Goal: Use online tool/utility: Use online tool/utility

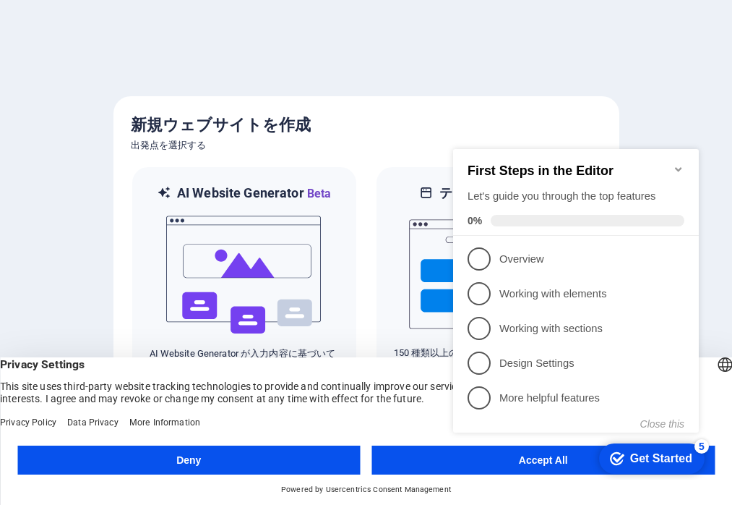
click at [676, 163] on icon "Minimize checklist" at bounding box center [679, 169] width 12 height 12
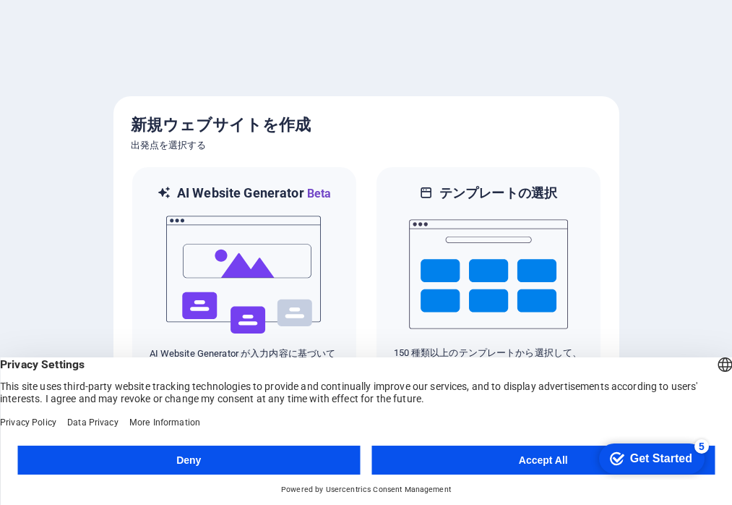
click at [279, 468] on button "Deny" at bounding box center [188, 459] width 343 height 29
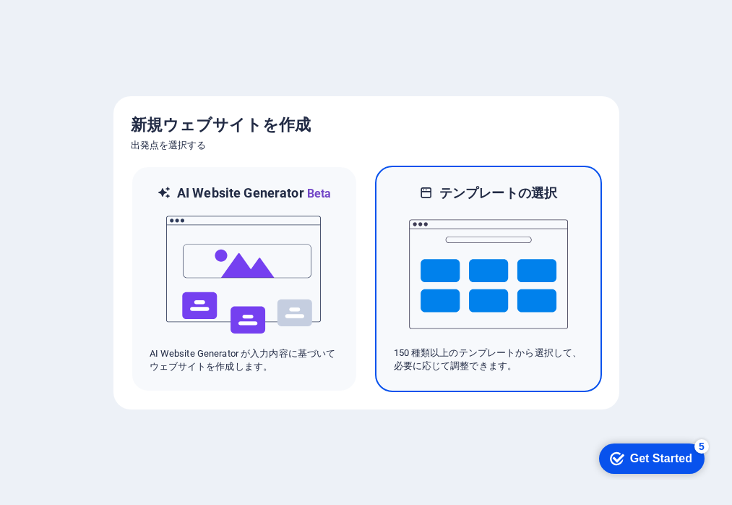
click at [449, 262] on img at bounding box center [488, 274] width 159 height 145
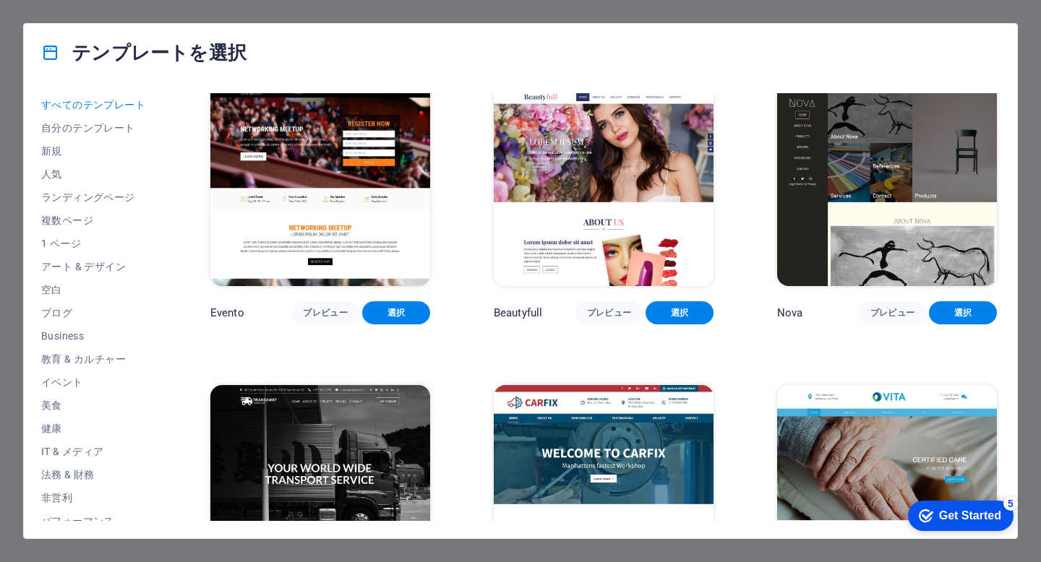
scroll to position [11522, 0]
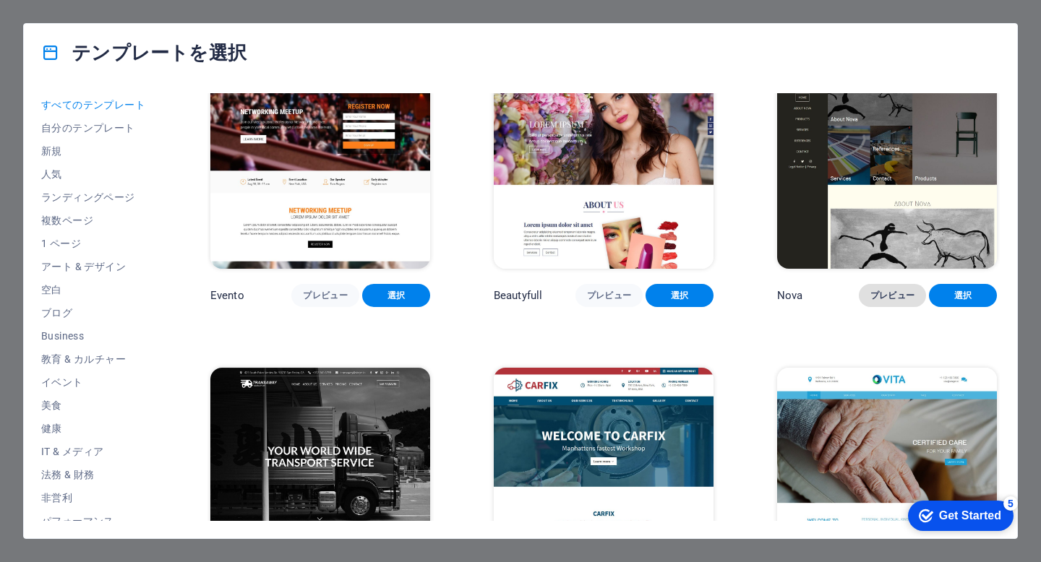
click at [732, 290] on span "プレビュー" at bounding box center [892, 296] width 45 height 12
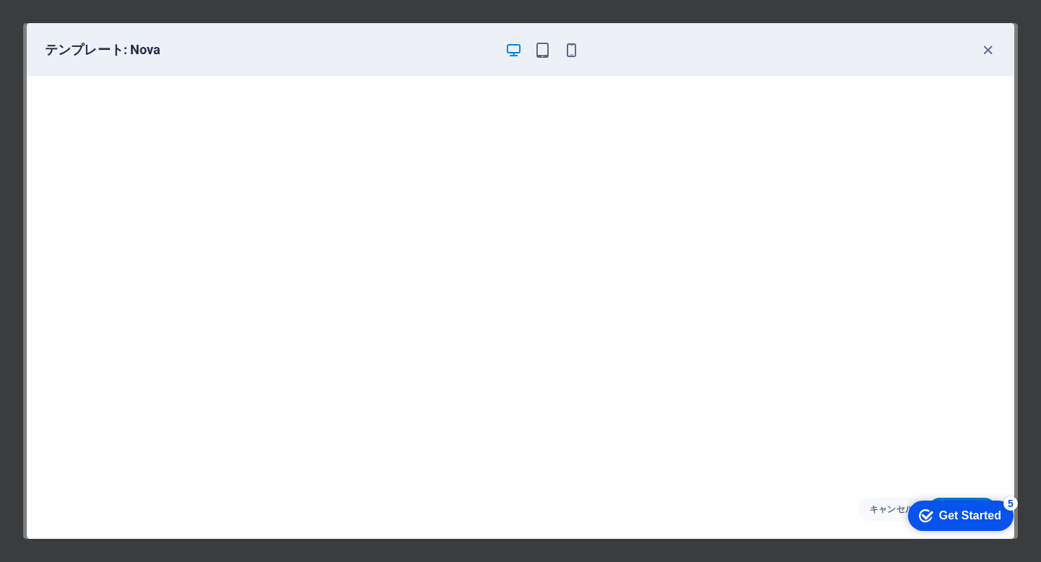
scroll to position [3, 0]
click at [540, 50] on icon "button" at bounding box center [542, 50] width 17 height 17
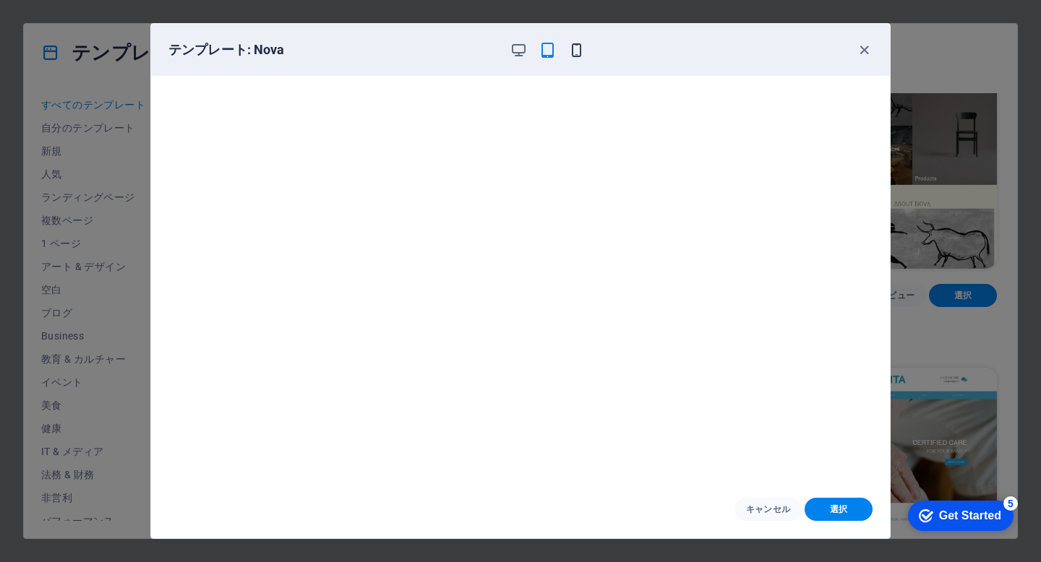
click at [573, 51] on icon "button" at bounding box center [576, 50] width 17 height 17
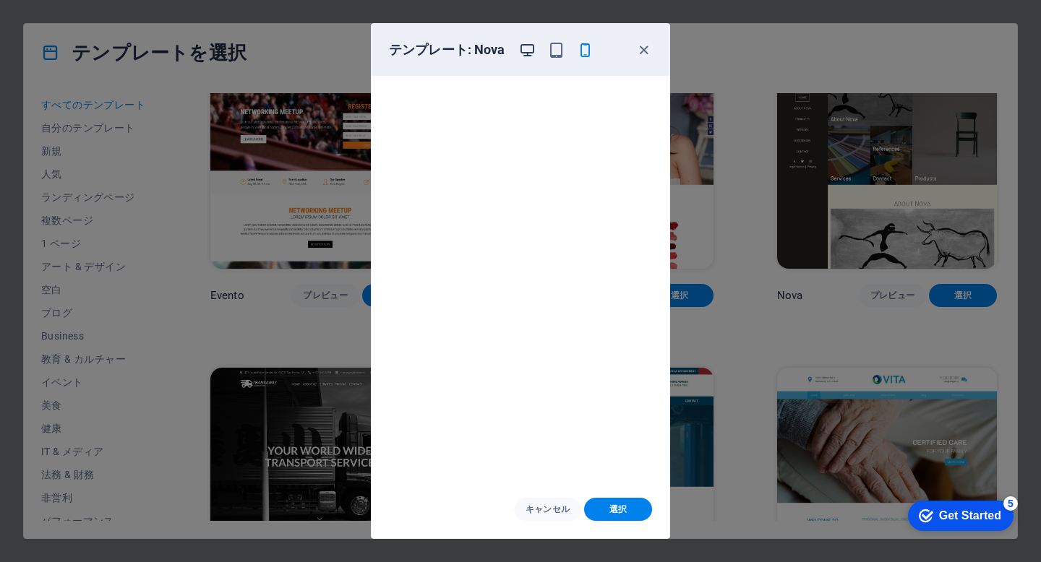
click at [520, 45] on icon "button" at bounding box center [527, 50] width 17 height 17
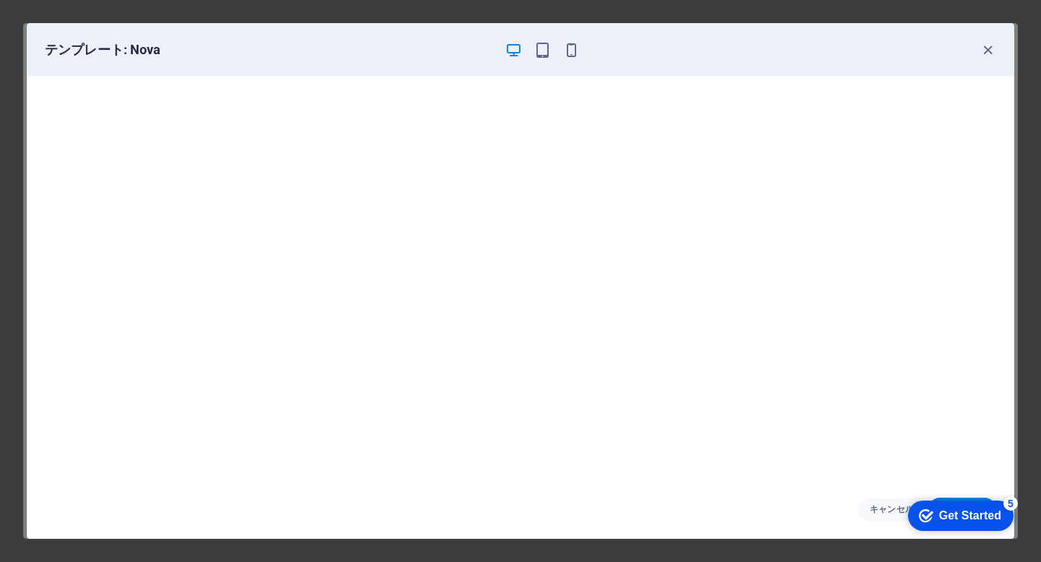
click at [732, 504] on div "Get Started" at bounding box center [970, 516] width 62 height 13
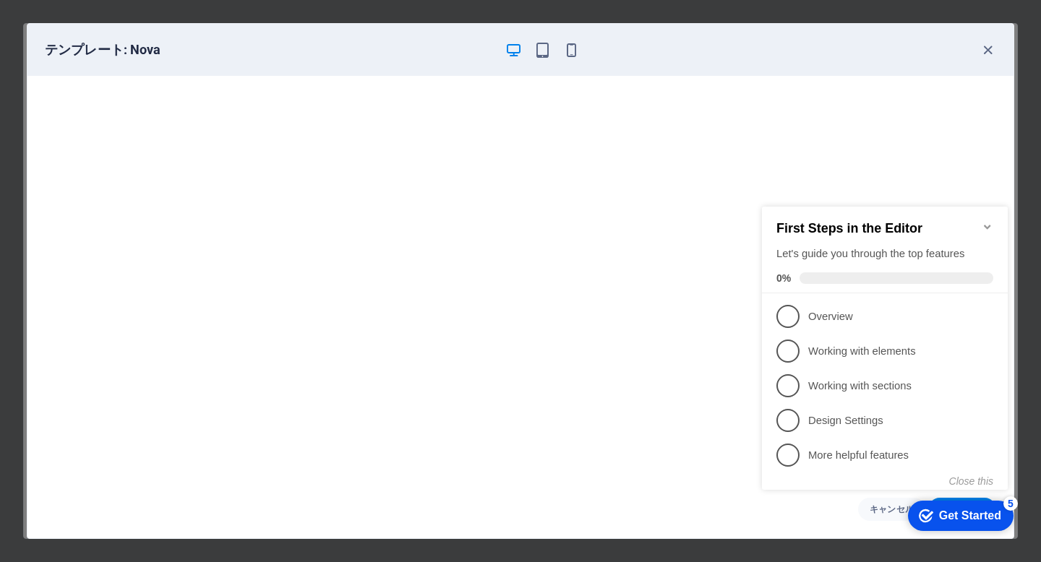
click at [732, 221] on icon "Minimize checklist" at bounding box center [988, 227] width 12 height 12
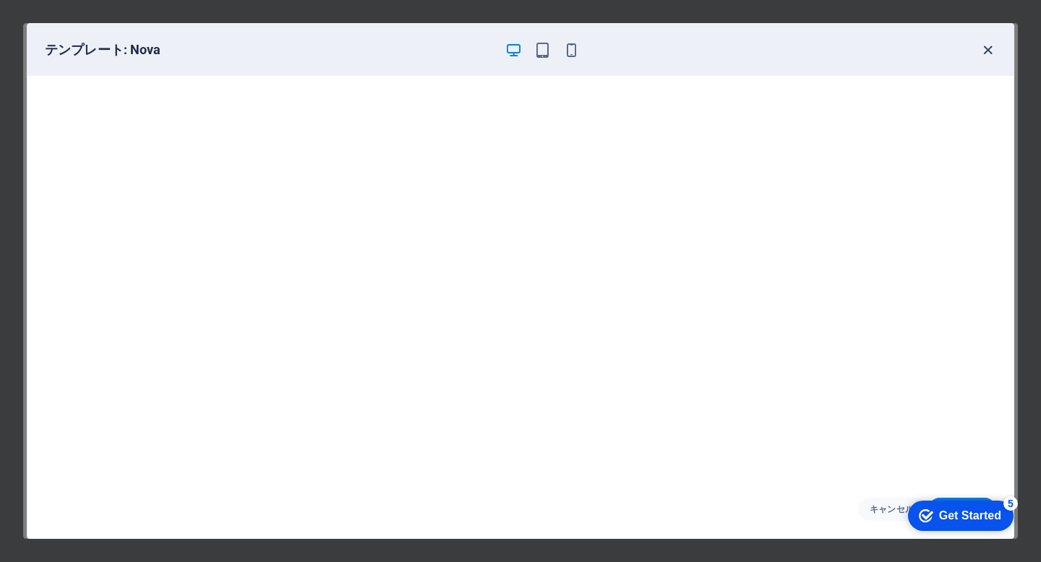
click at [732, 53] on icon "button" at bounding box center [987, 50] width 17 height 17
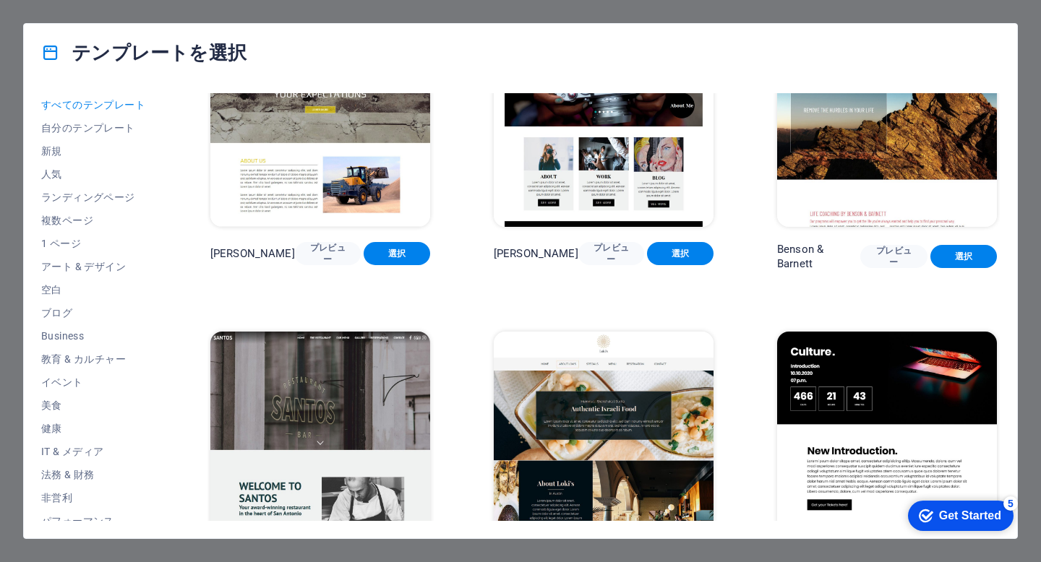
scroll to position [13415, 0]
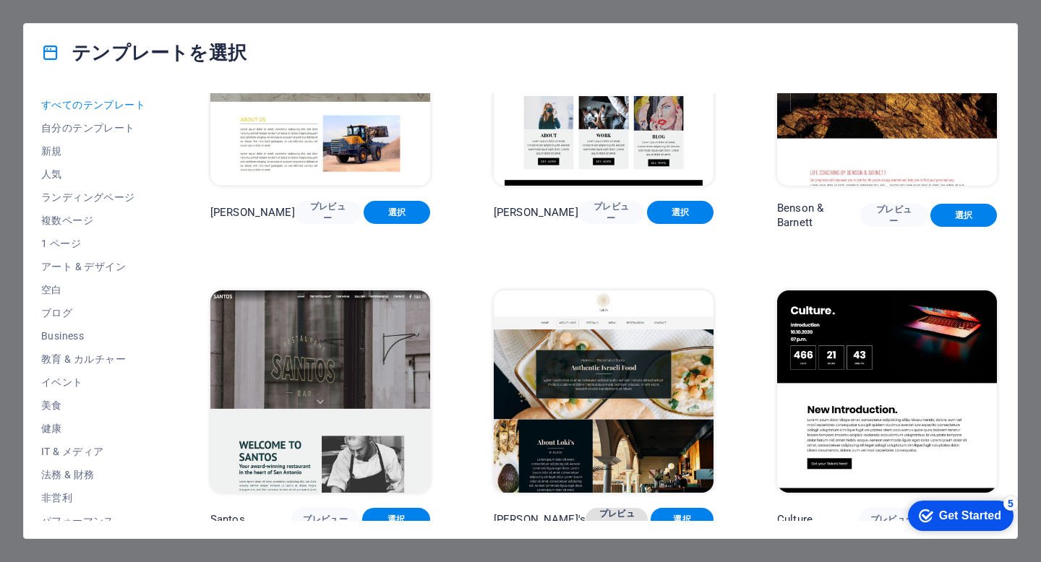
click at [615, 504] on span "プレビュー" at bounding box center [616, 519] width 39 height 23
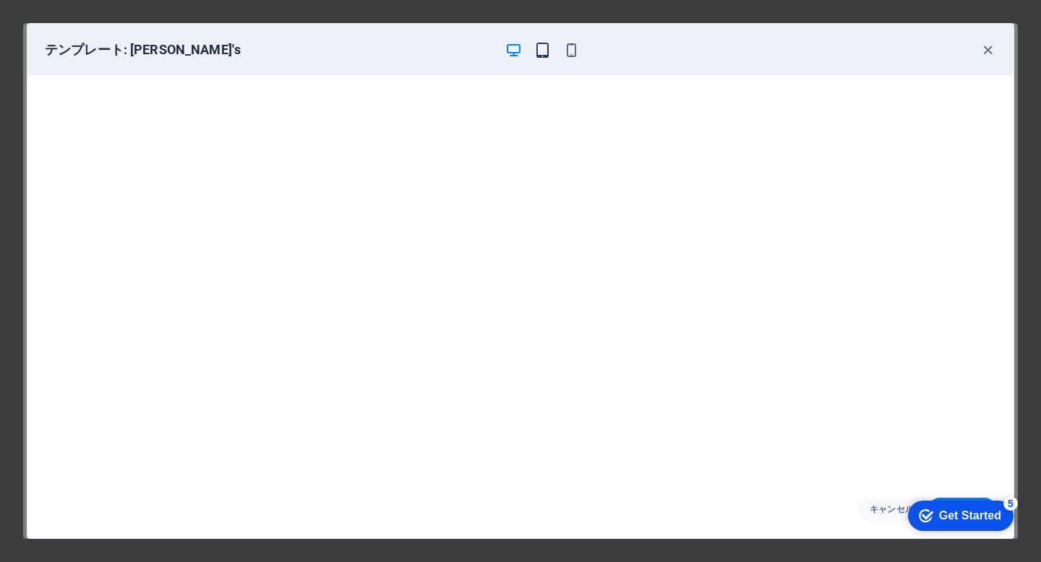
click at [541, 56] on icon "button" at bounding box center [542, 50] width 17 height 17
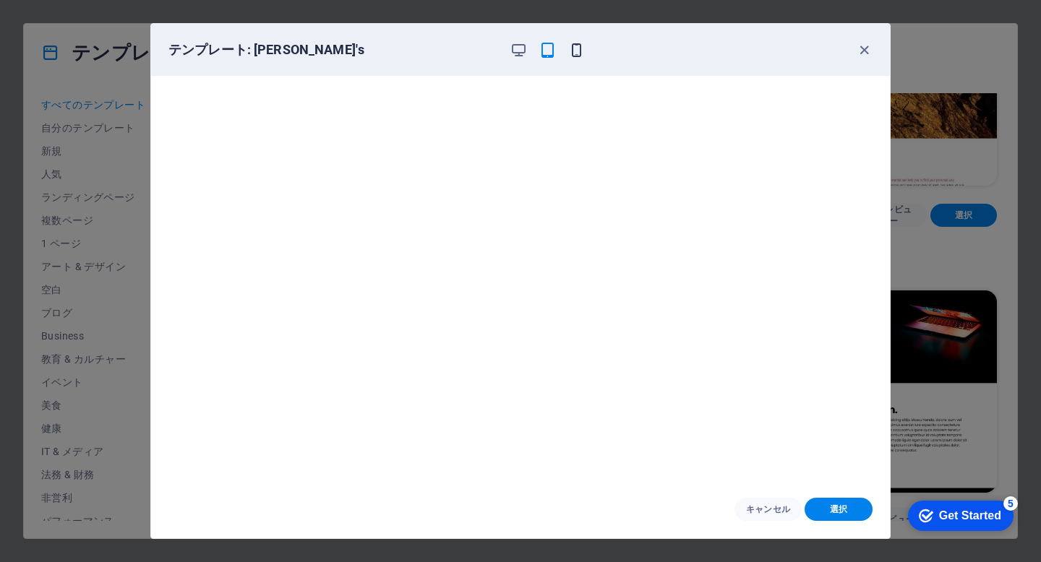
click at [571, 55] on icon "button" at bounding box center [576, 50] width 17 height 17
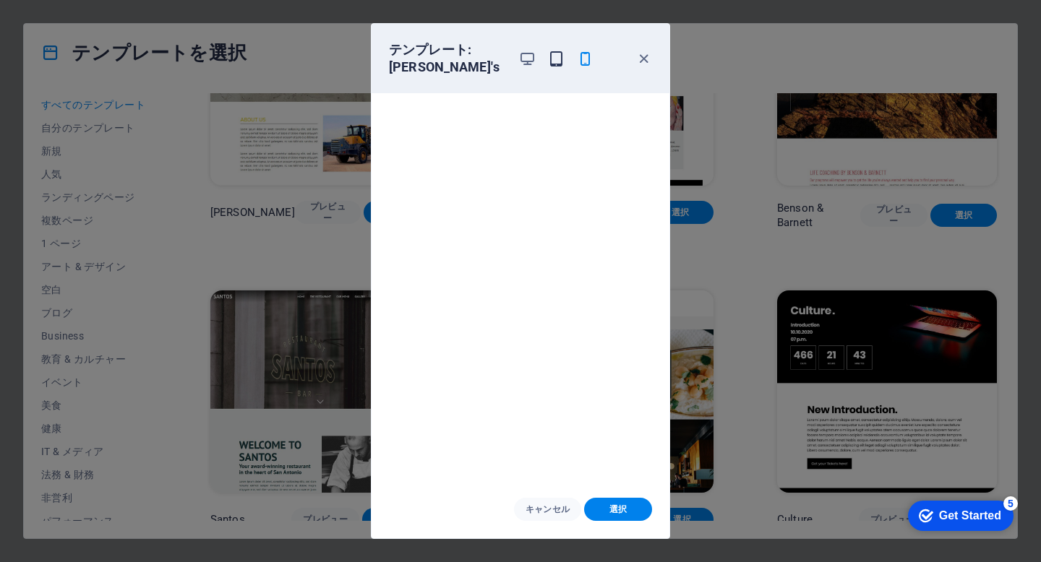
click at [549, 60] on icon "button" at bounding box center [556, 59] width 17 height 17
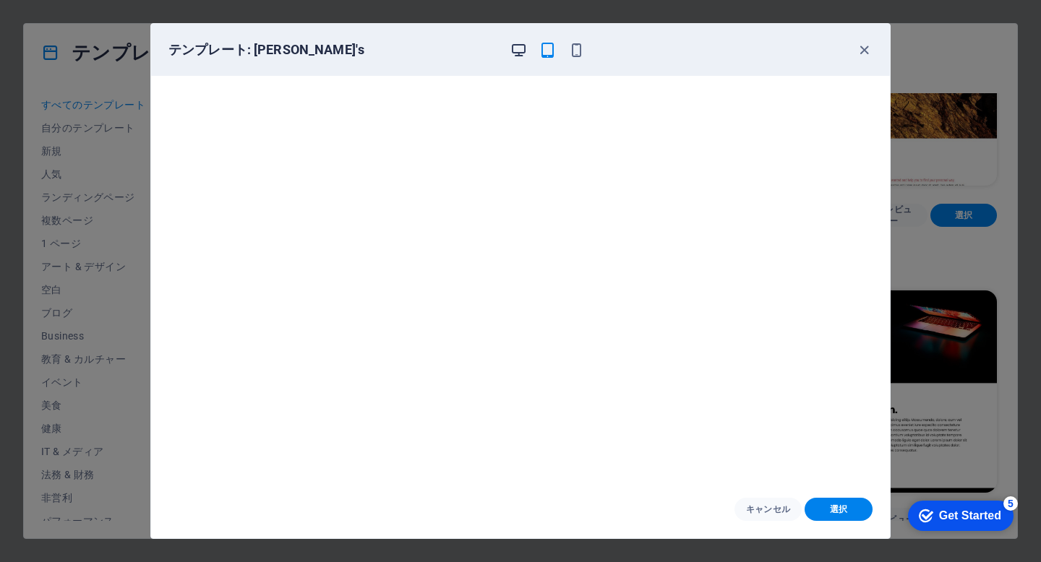
click at [522, 50] on icon "button" at bounding box center [518, 50] width 17 height 17
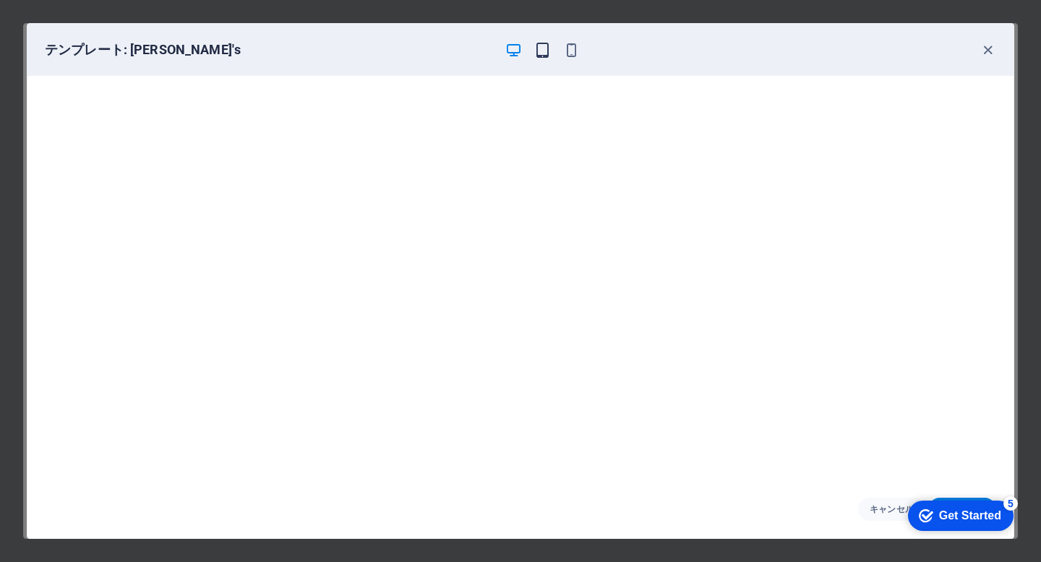
click at [545, 50] on icon "button" at bounding box center [542, 50] width 17 height 17
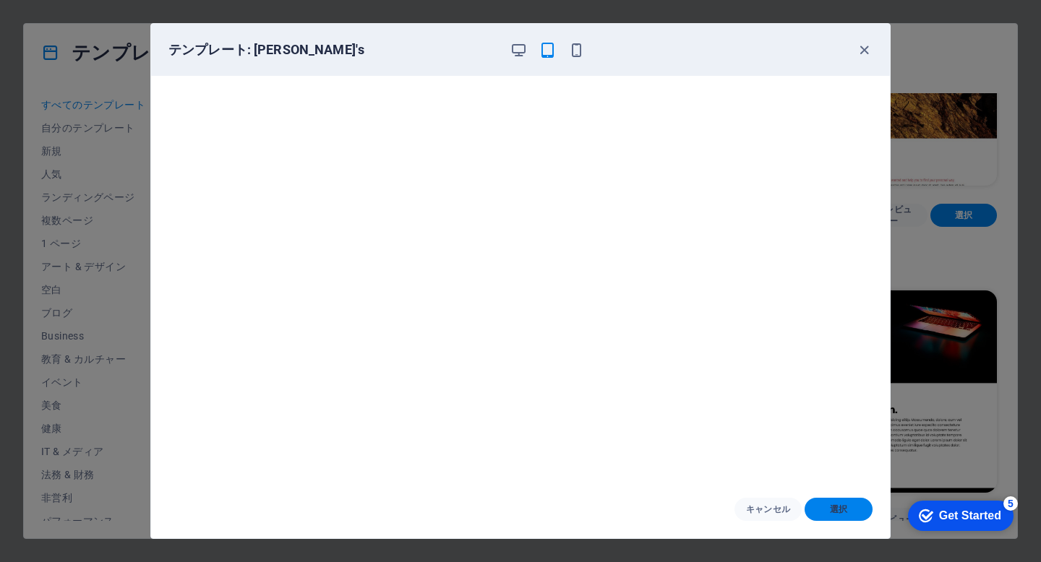
click at [732, 504] on button "選択" at bounding box center [839, 509] width 68 height 23
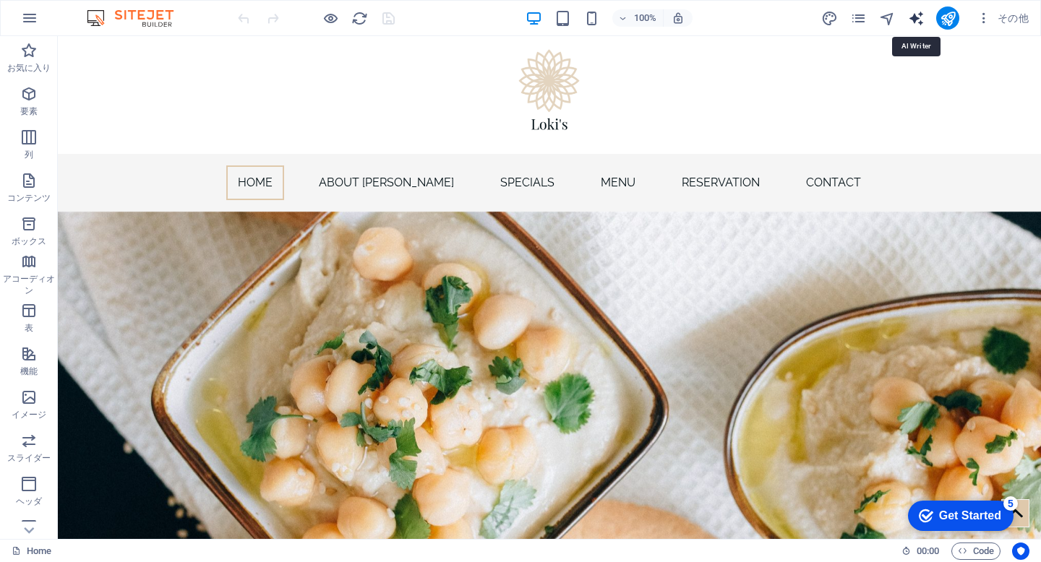
click at [919, 15] on icon "text_generator" at bounding box center [916, 18] width 17 height 17
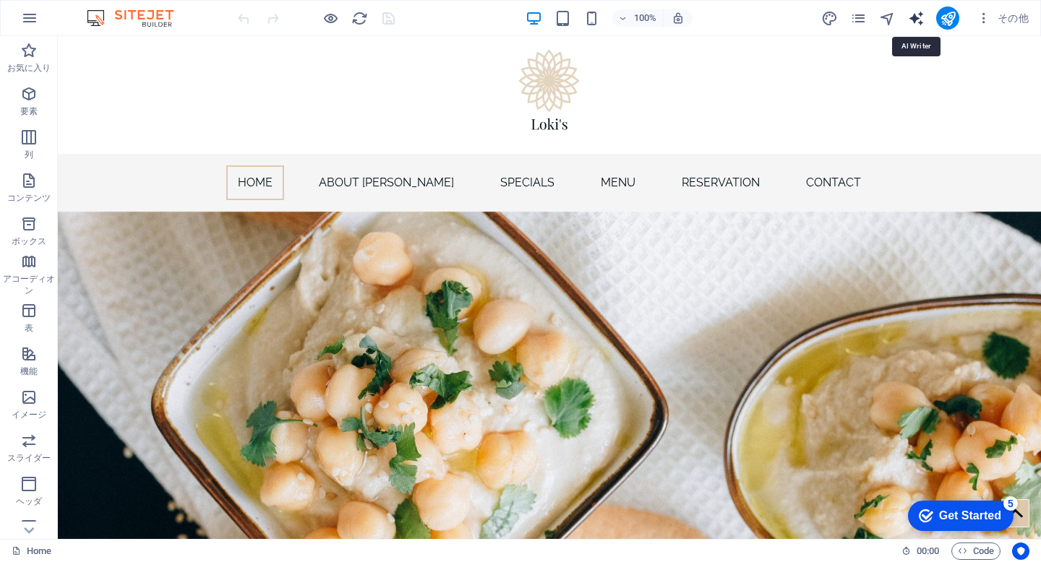
select select "English"
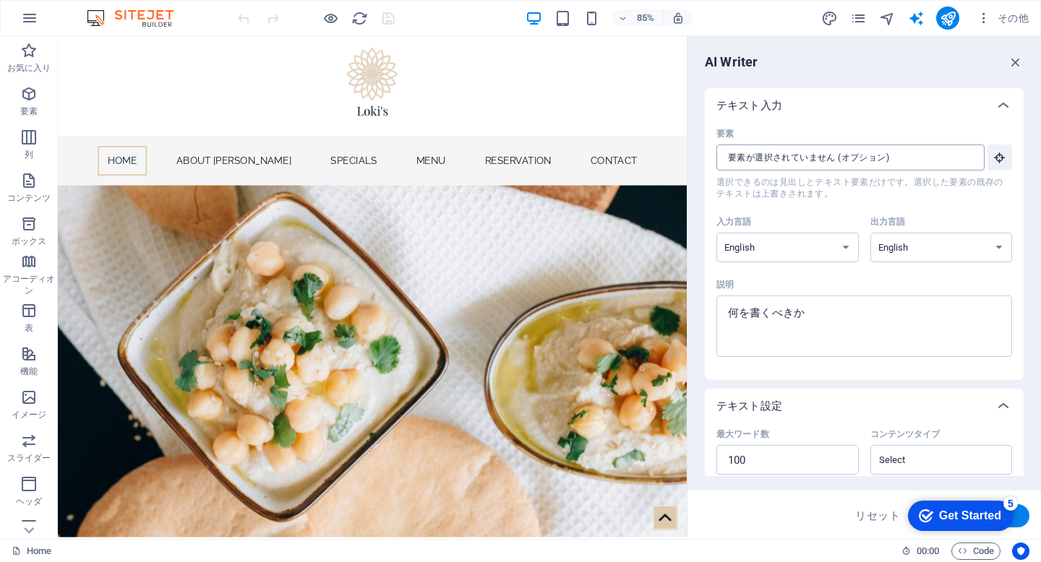
click at [897, 148] on input "要素 ​ 選択できるのは見出しとテキスト要素だけです。選択した要素の既存のテキストは上書きされます。" at bounding box center [845, 158] width 258 height 26
click at [1016, 55] on icon "button" at bounding box center [1016, 62] width 16 height 16
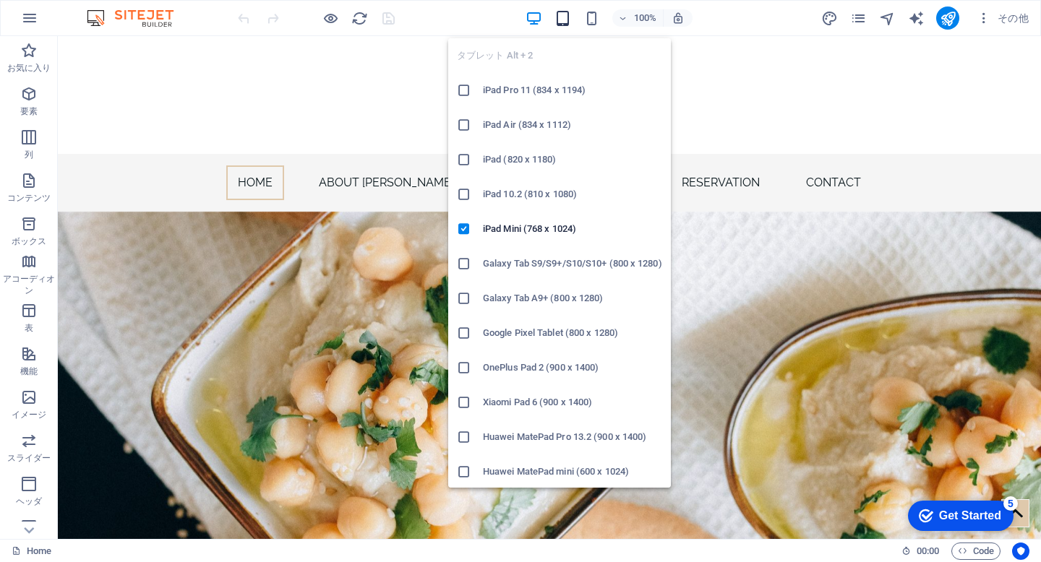
click at [562, 19] on icon "button" at bounding box center [562, 18] width 17 height 17
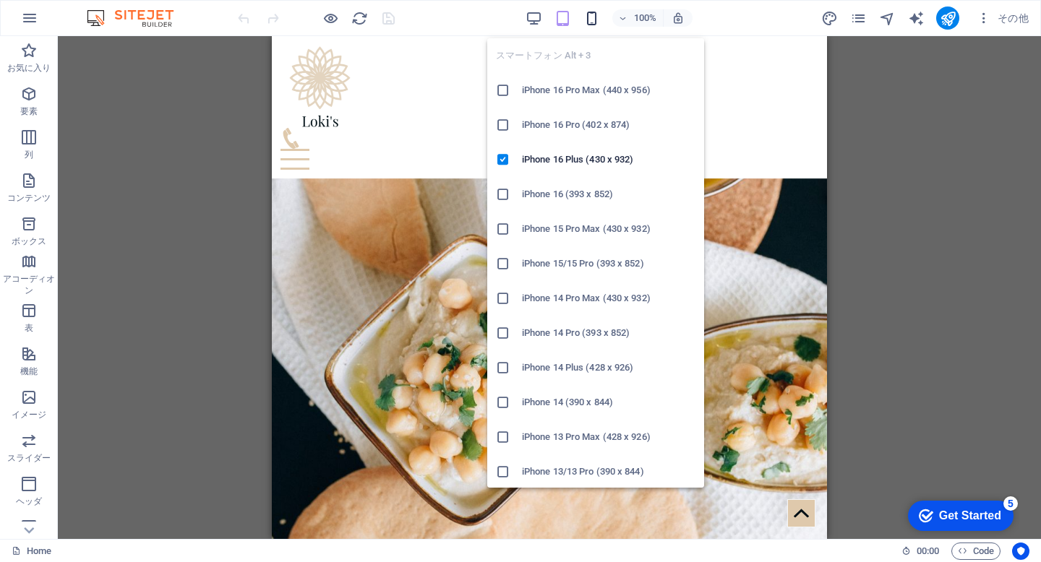
click at [583, 20] on icon "button" at bounding box center [591, 18] width 17 height 17
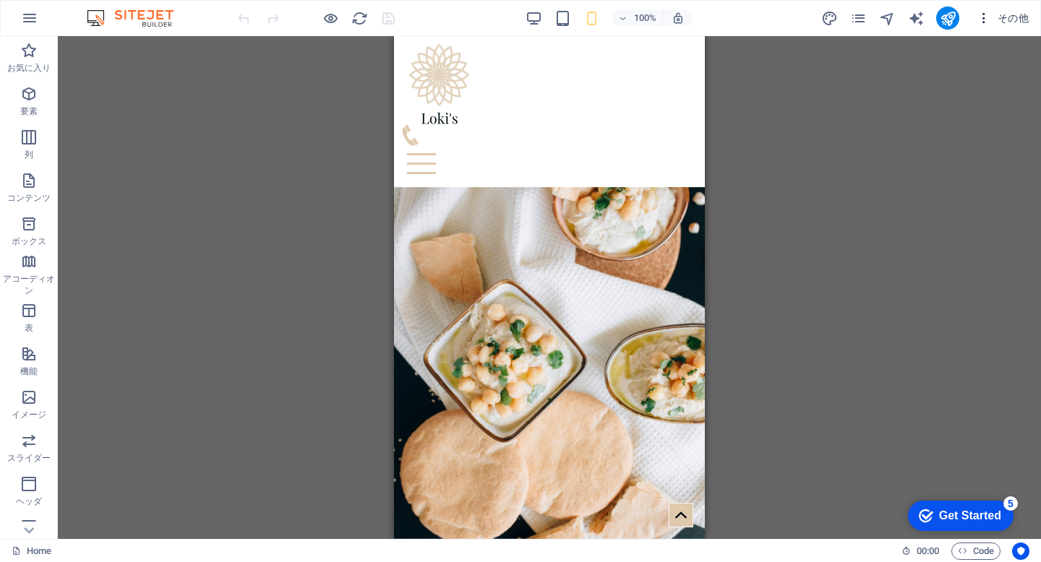
click at [1011, 16] on span "その他" at bounding box center [1003, 18] width 52 height 14
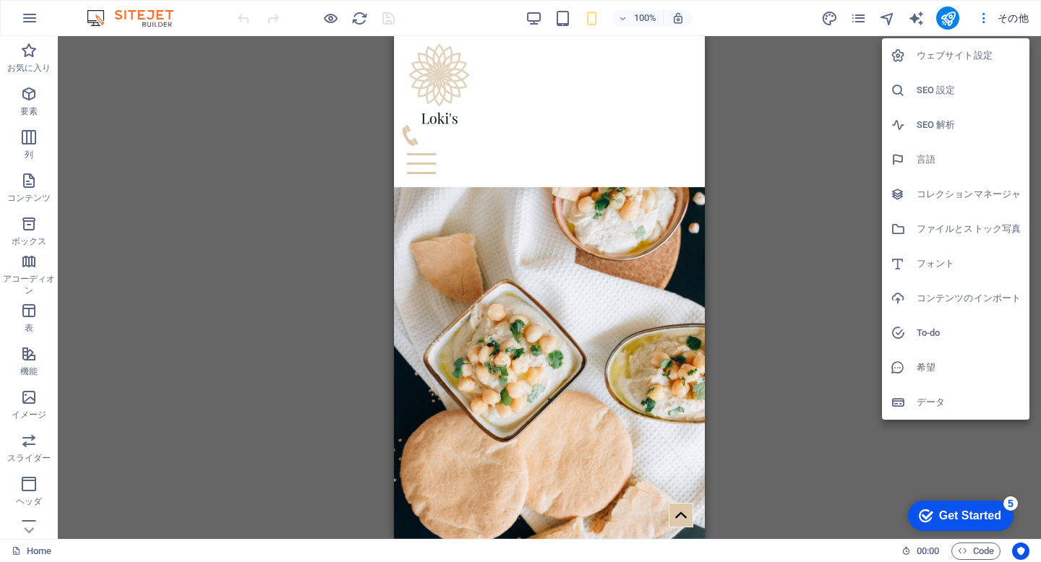
click at [833, 168] on div at bounding box center [520, 281] width 1041 height 562
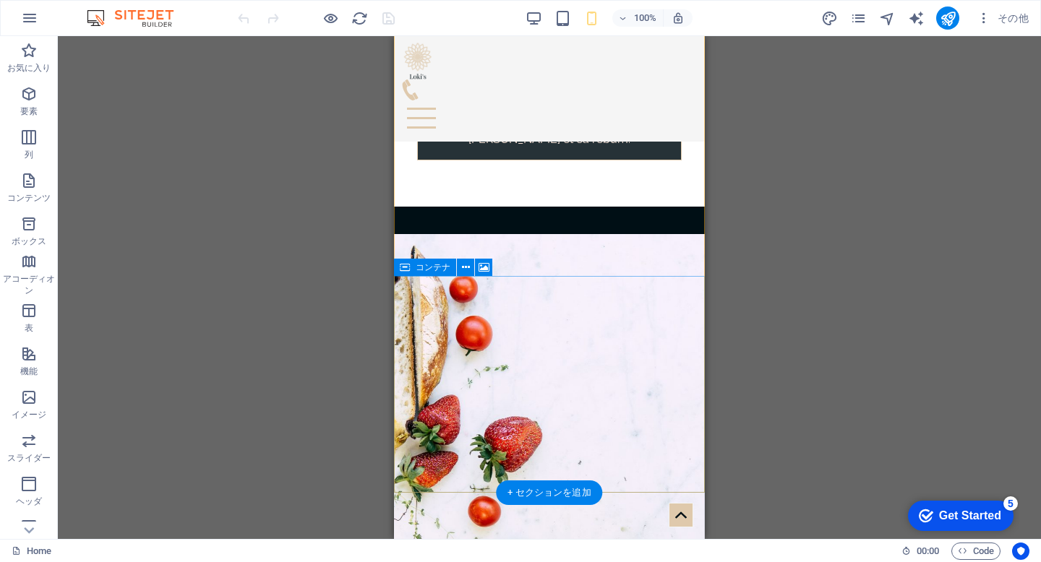
scroll to position [539, 0]
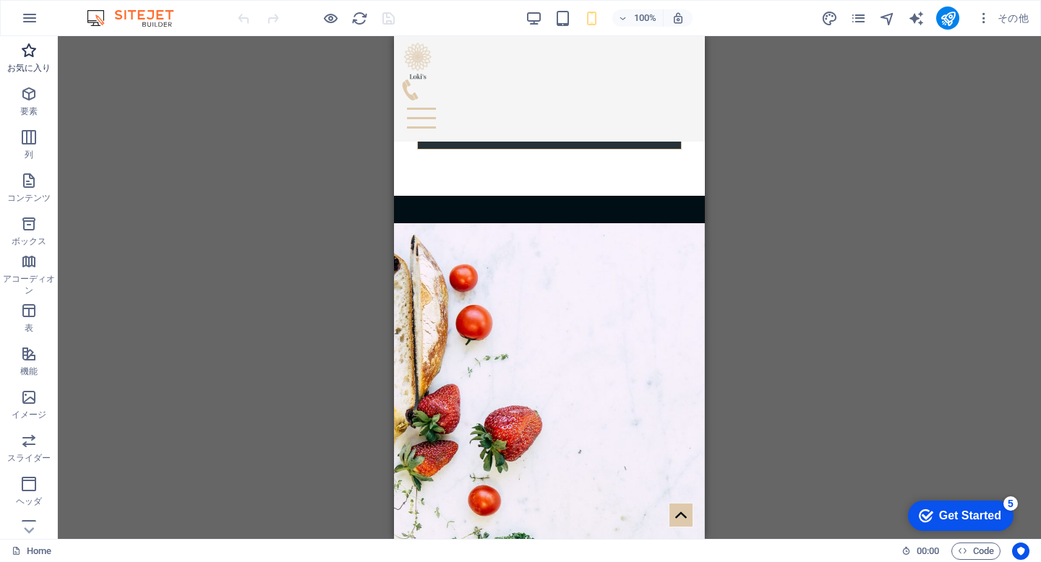
click at [33, 54] on icon "button" at bounding box center [28, 50] width 17 height 17
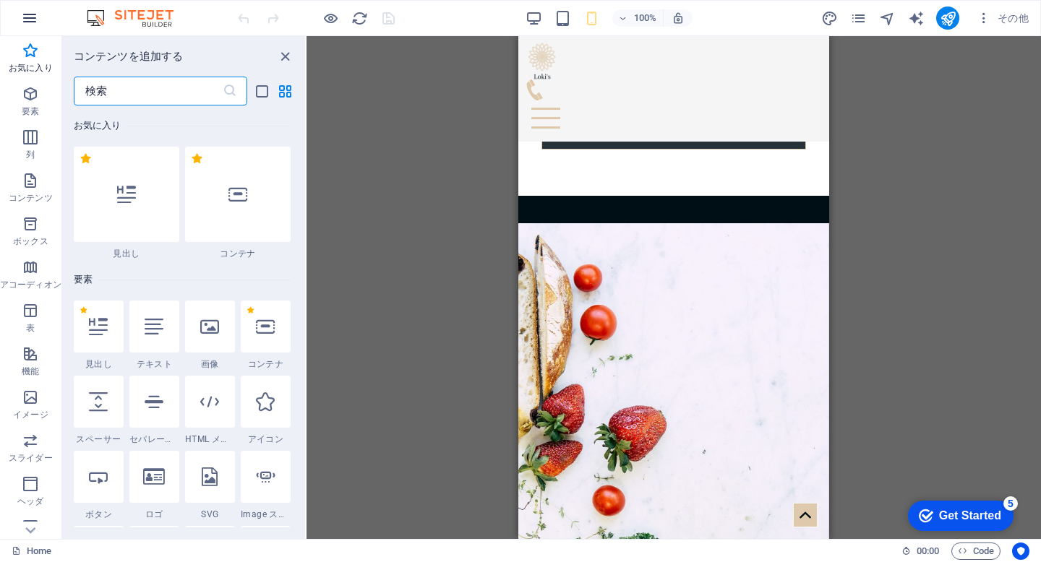
click at [27, 15] on icon "button" at bounding box center [29, 17] width 17 height 17
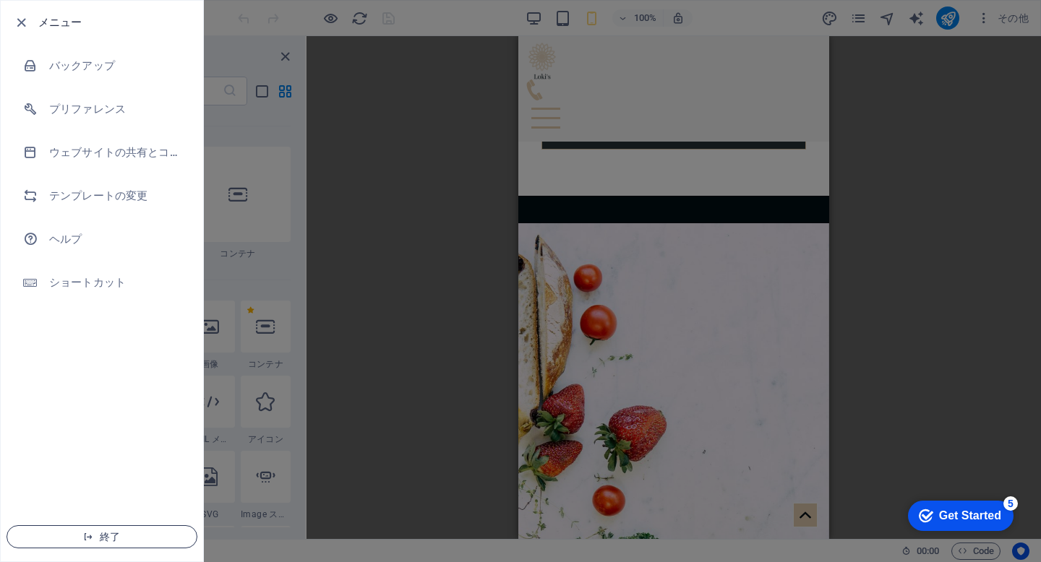
click at [130, 535] on span "終了" at bounding box center [102, 537] width 166 height 12
